Goal: Find specific fact: Locate a discrete piece of known information

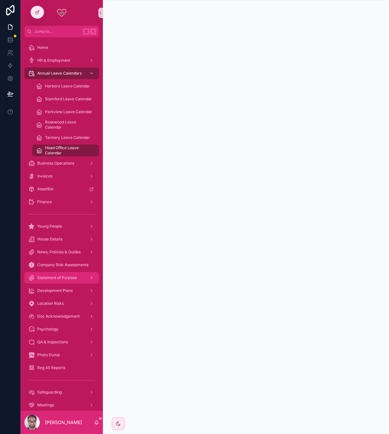
click at [57, 274] on div "Statement of Purpose" at bounding box center [61, 278] width 67 height 10
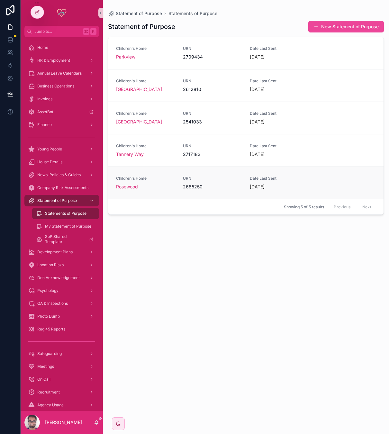
click at [187, 179] on span "URN" at bounding box center [212, 178] width 59 height 5
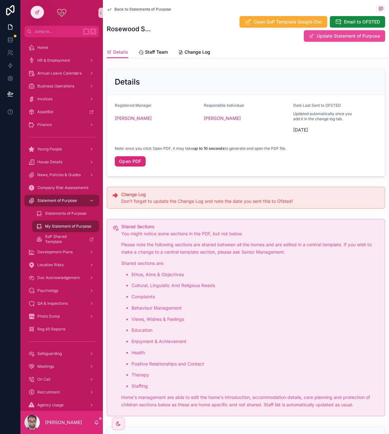
click at [140, 159] on link "Open PDF" at bounding box center [130, 161] width 31 height 10
click at [58, 264] on span "Location Risks" at bounding box center [50, 265] width 26 height 5
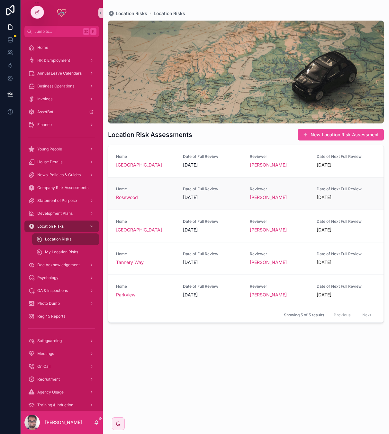
click at [192, 196] on span "[DATE]" at bounding box center [212, 197] width 59 height 6
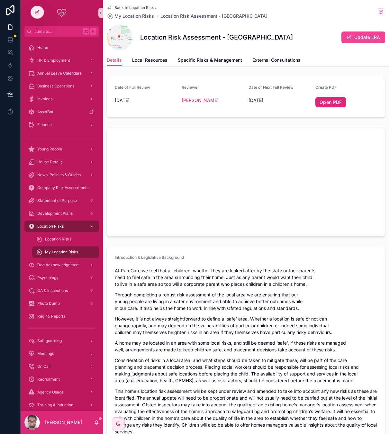
click at [329, 104] on link "Open PDF" at bounding box center [331, 102] width 31 height 10
click at [337, 103] on link "Open PDF" at bounding box center [331, 102] width 31 height 10
click at [61, 99] on div "Invoices" at bounding box center [61, 99] width 67 height 10
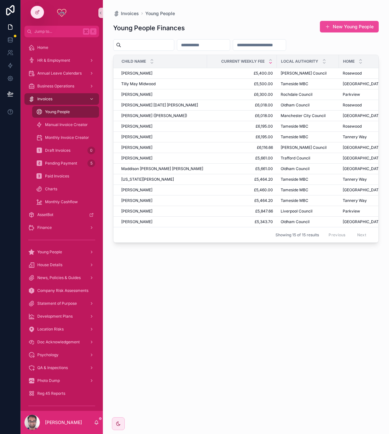
click at [269, 63] on icon "scrollable content" at bounding box center [271, 63] width 4 height 4
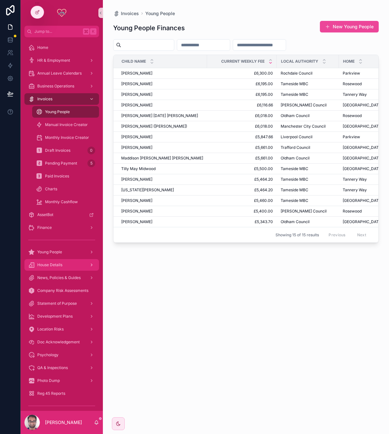
click at [60, 267] on span "House Details" at bounding box center [49, 265] width 25 height 5
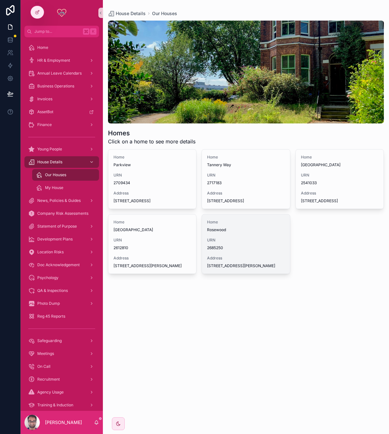
click at [236, 233] on span "Rosewood" at bounding box center [246, 229] width 78 height 5
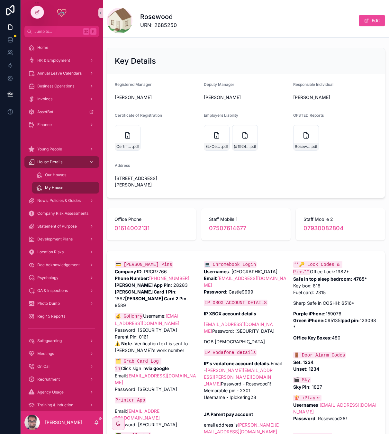
click at [160, 26] on span "URN: 2685250" at bounding box center [158, 25] width 37 height 8
copy span "2685250"
click at [179, 39] on div "Rosewood URN: 2685250 Edit Key Details Registered Manager [PERSON_NAME] Deputy …" at bounding box center [246, 297] width 286 height 594
